Goal: Information Seeking & Learning: Learn about a topic

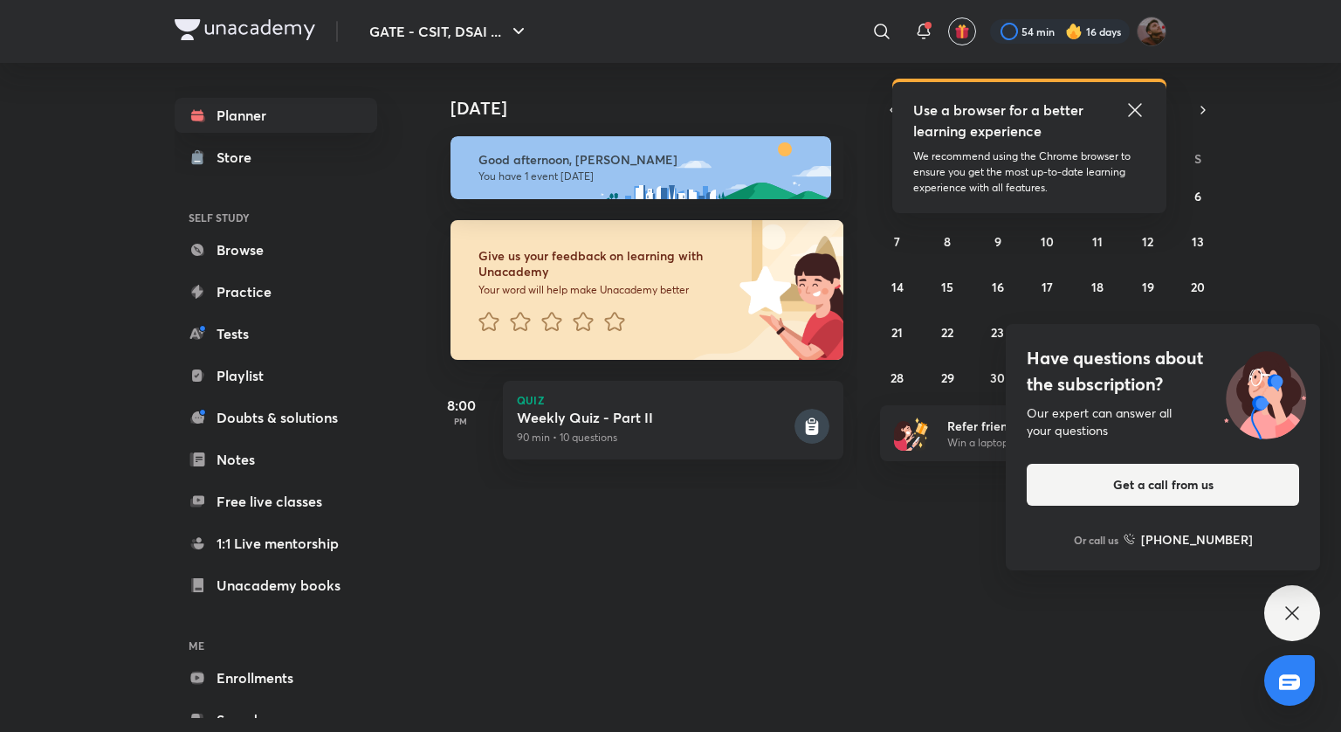
click at [1139, 120] on icon at bounding box center [1135, 110] width 21 height 21
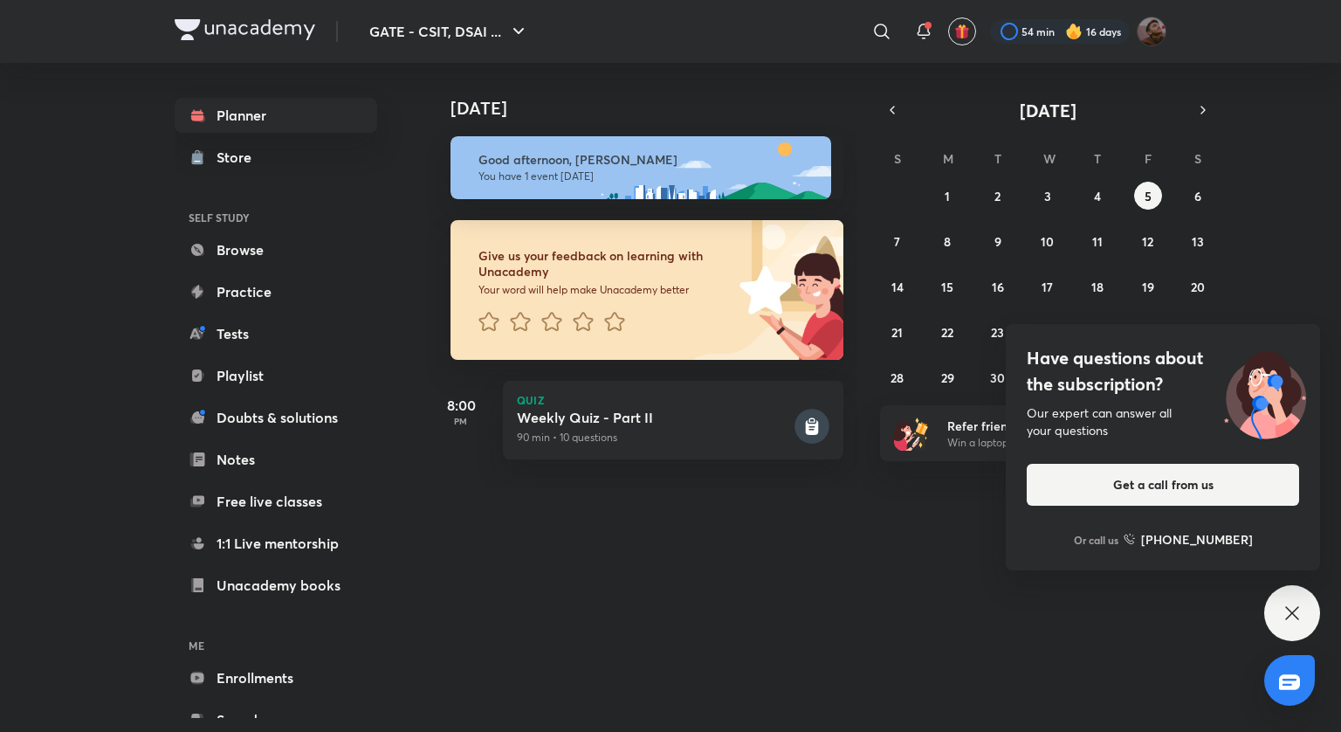
click at [1300, 622] on icon at bounding box center [1292, 613] width 21 height 21
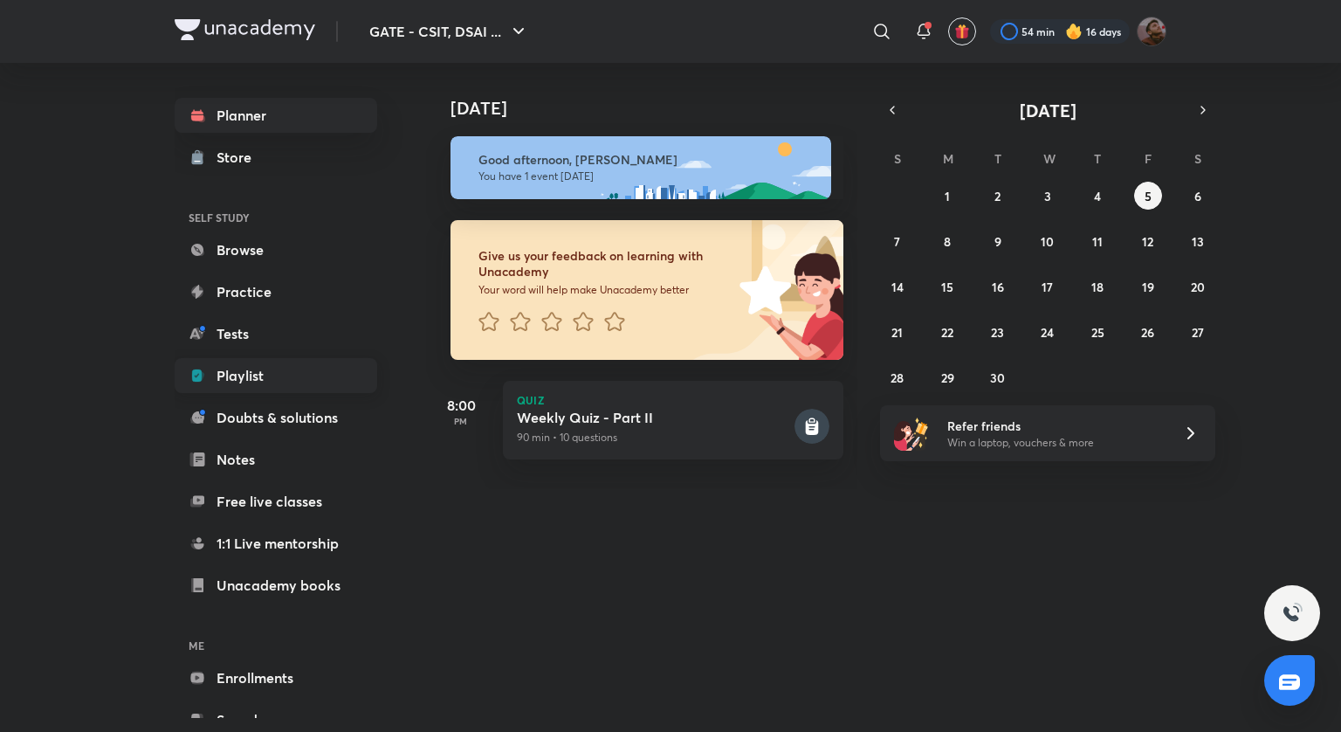
click at [273, 383] on link "Playlist" at bounding box center [276, 375] width 203 height 35
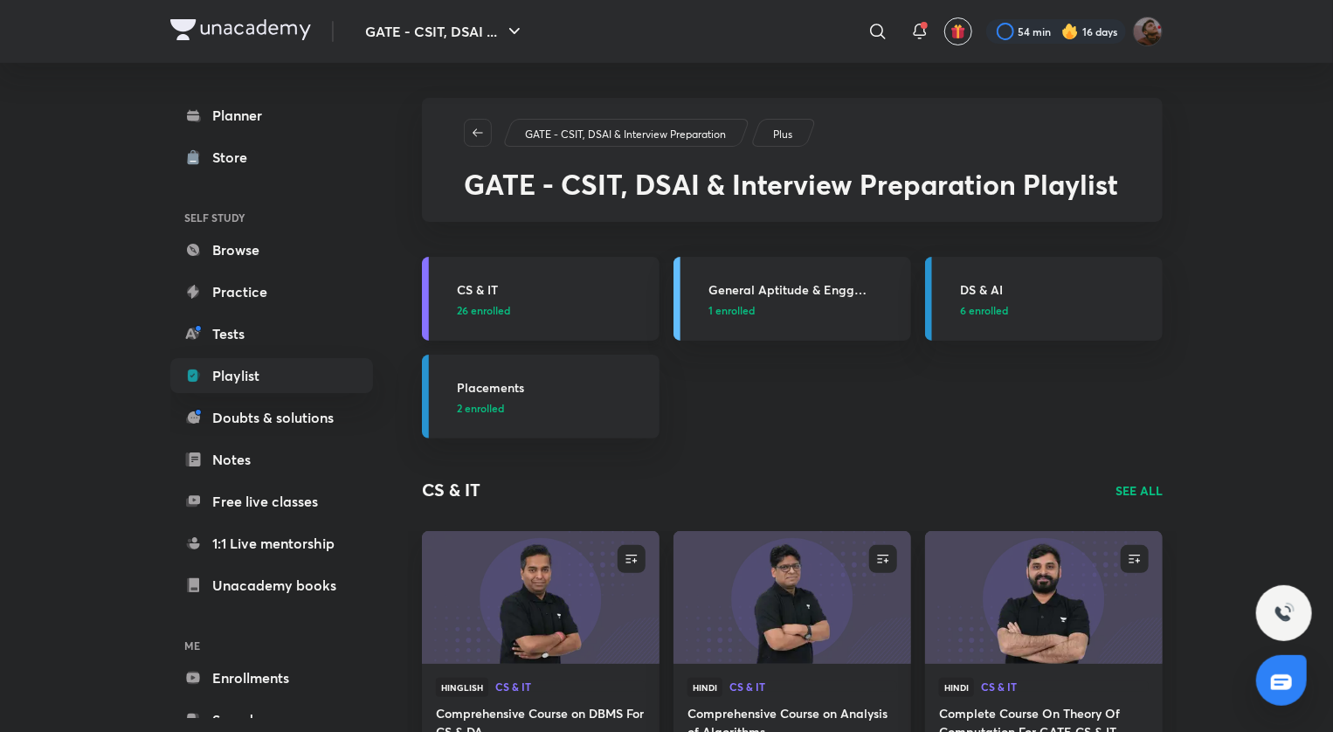
click at [559, 275] on link "CS & IT 26 enrolled" at bounding box center [541, 299] width 238 height 84
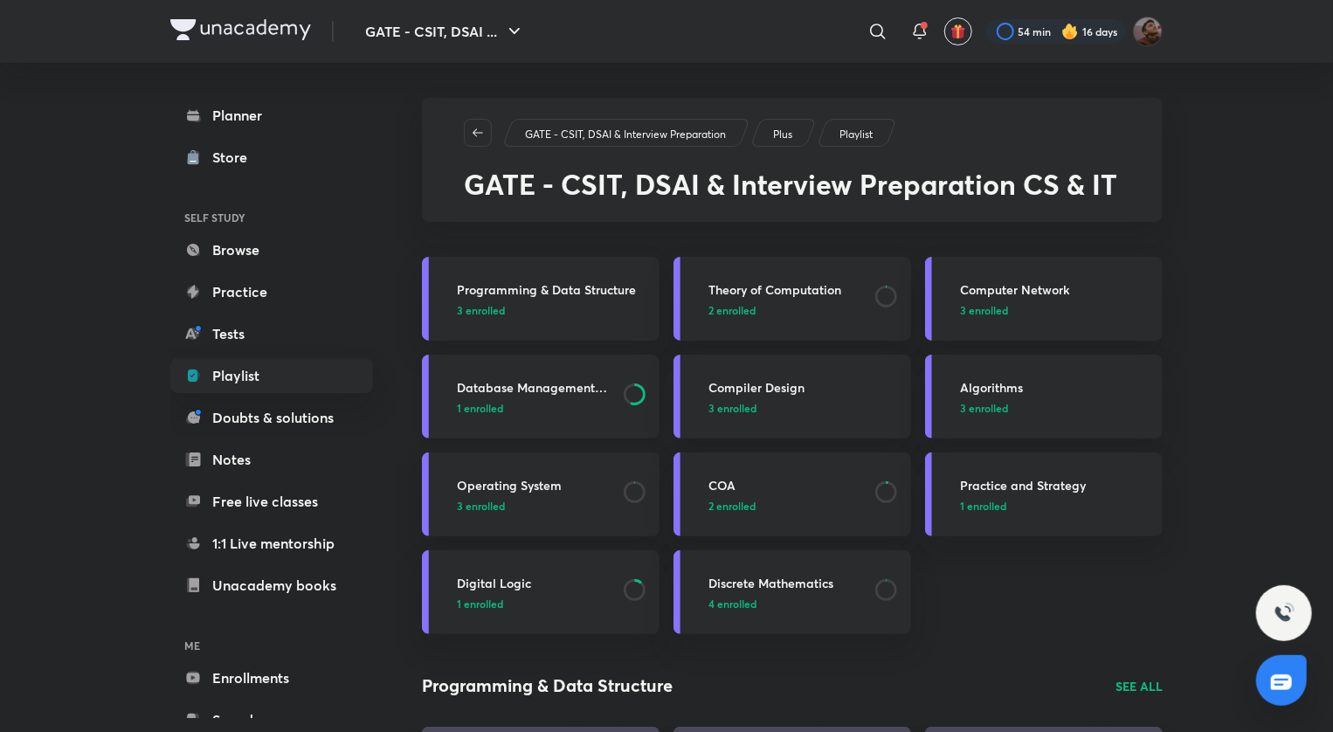
click at [613, 402] on div "Database Management System 1 enrolled" at bounding box center [553, 397] width 192 height 38
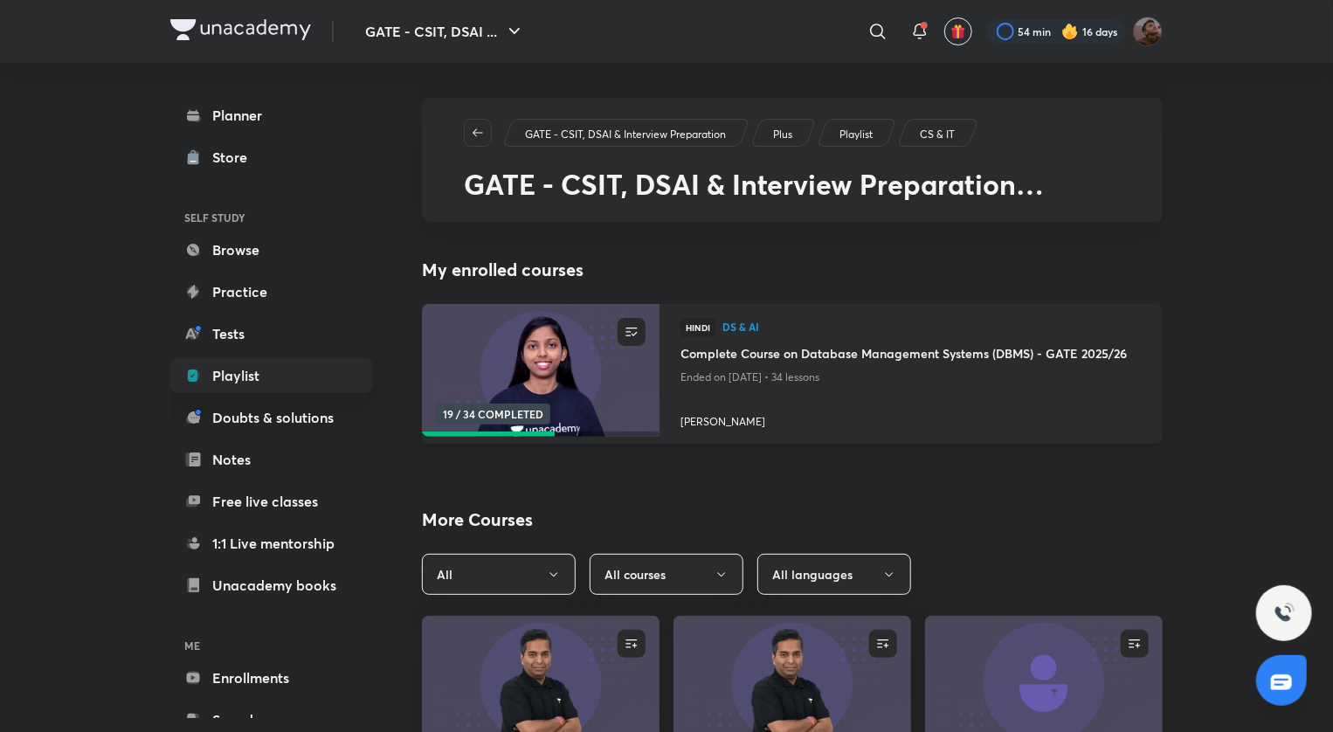
click at [779, 362] on h4 "Complete Course on Database Management Systems (DBMS) - GATE 2025/26" at bounding box center [910, 355] width 461 height 22
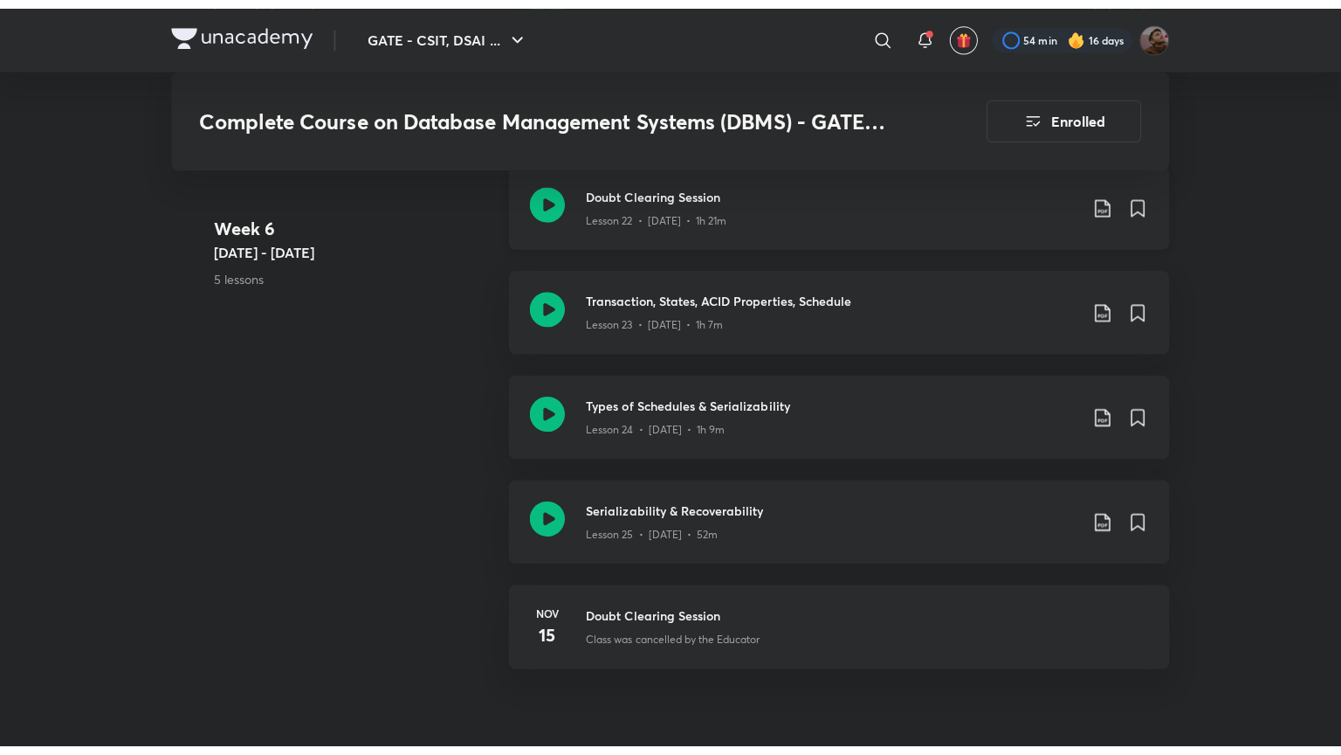
scroll to position [3769, 0]
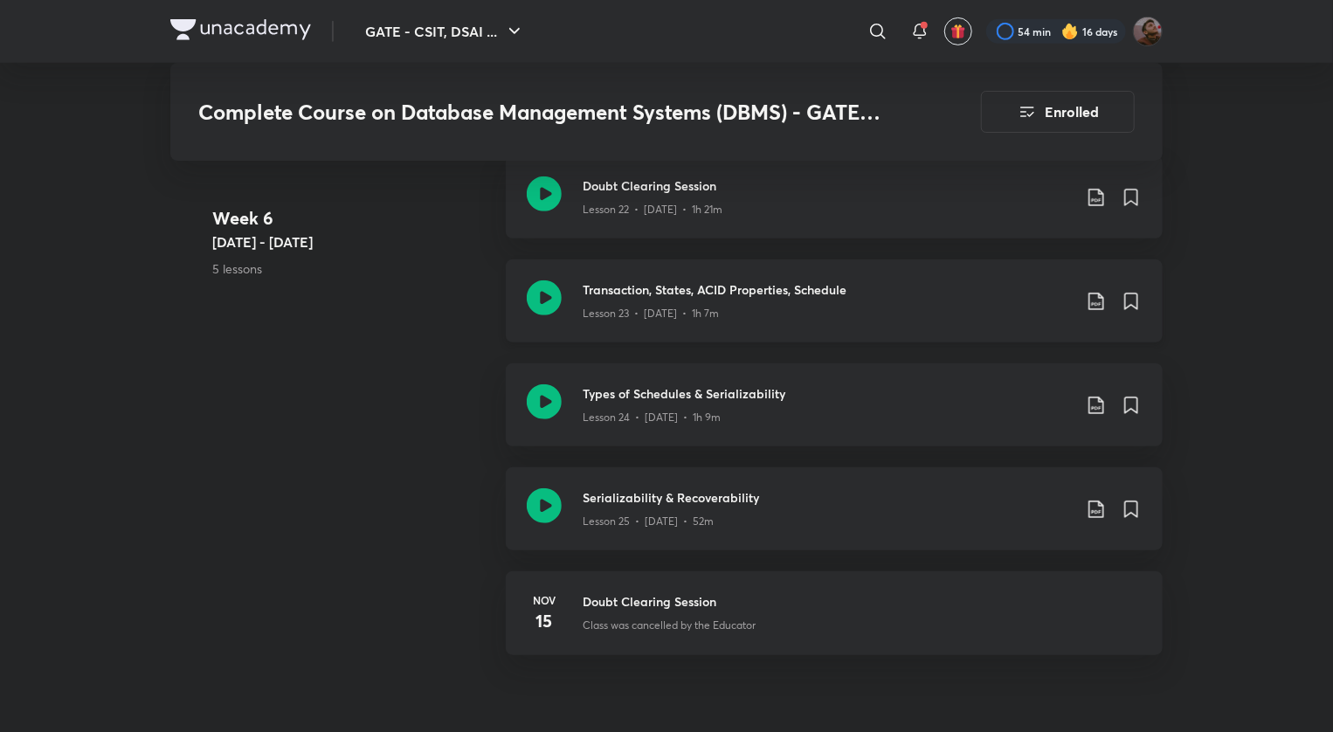
click at [728, 280] on h3 "Transaction, States, ACID Properties, Schedule" at bounding box center [827, 289] width 489 height 18
click at [778, 386] on h3 "Types of Schedules & Serializability" at bounding box center [827, 393] width 489 height 18
